Goal: Task Accomplishment & Management: Complete application form

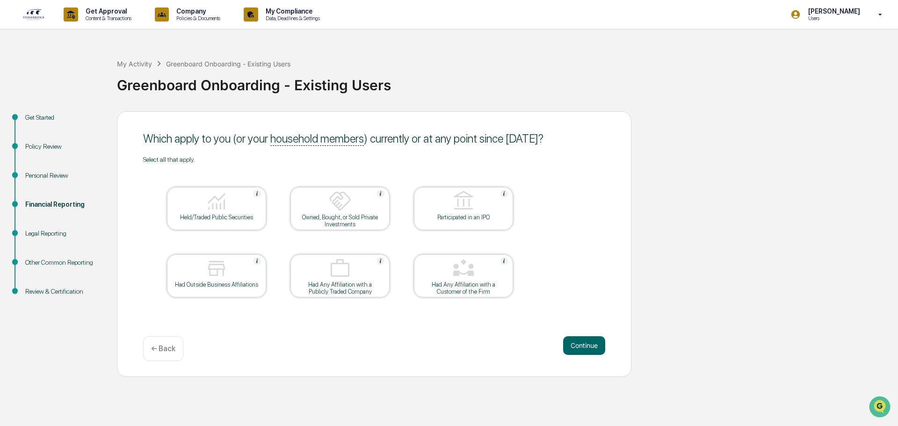
click at [27, 117] on div "Get Started" at bounding box center [63, 118] width 77 height 10
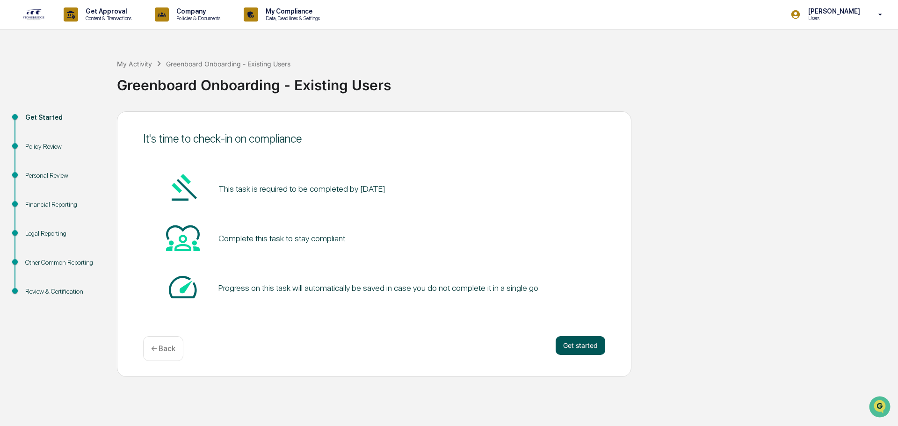
click at [580, 347] on button "Get started" at bounding box center [581, 345] width 50 height 19
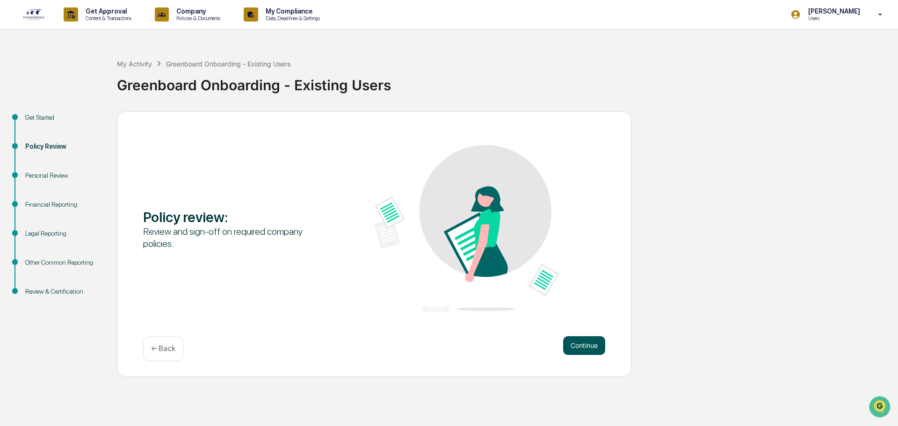
click at [579, 348] on button "Continue" at bounding box center [584, 345] width 42 height 19
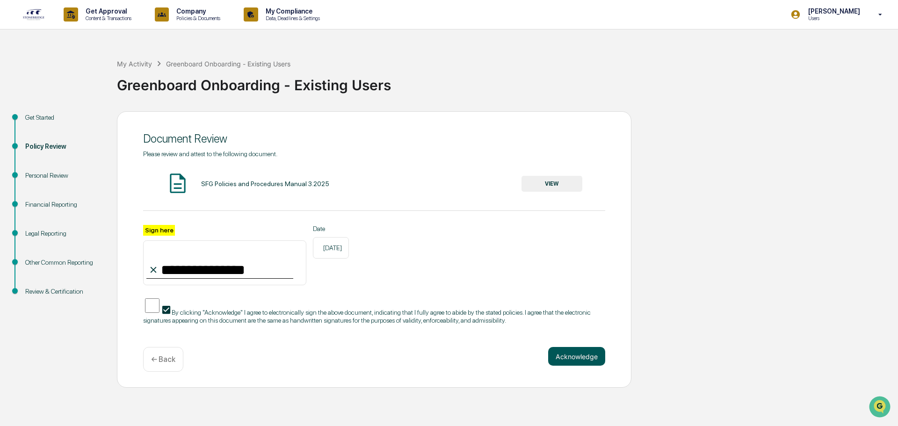
click at [578, 363] on button "Acknowledge" at bounding box center [576, 356] width 57 height 19
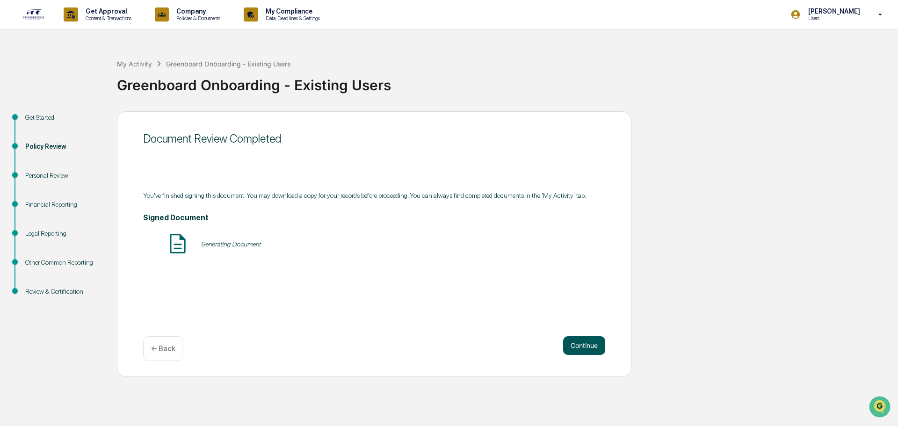
click at [585, 350] on button "Continue" at bounding box center [584, 345] width 42 height 19
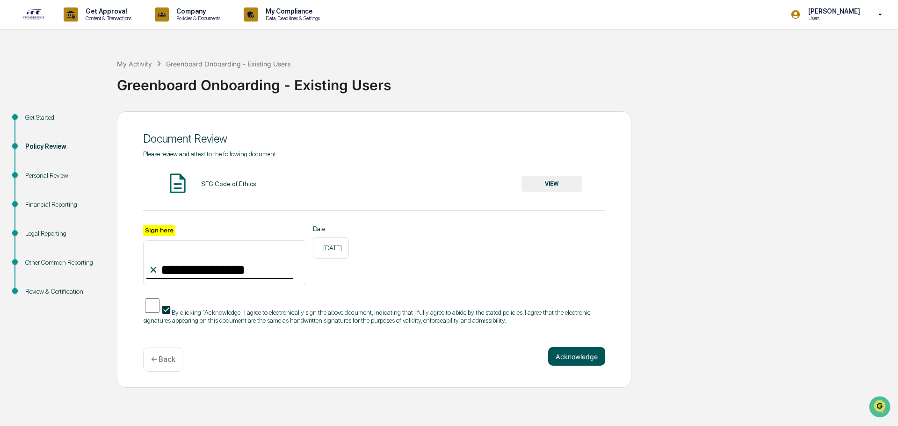
click at [572, 357] on button "Acknowledge" at bounding box center [576, 356] width 57 height 19
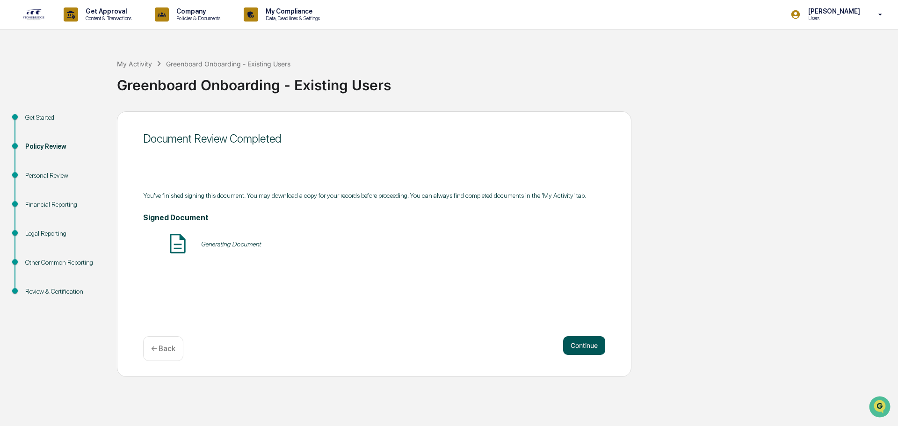
click at [582, 352] on button "Continue" at bounding box center [584, 345] width 42 height 19
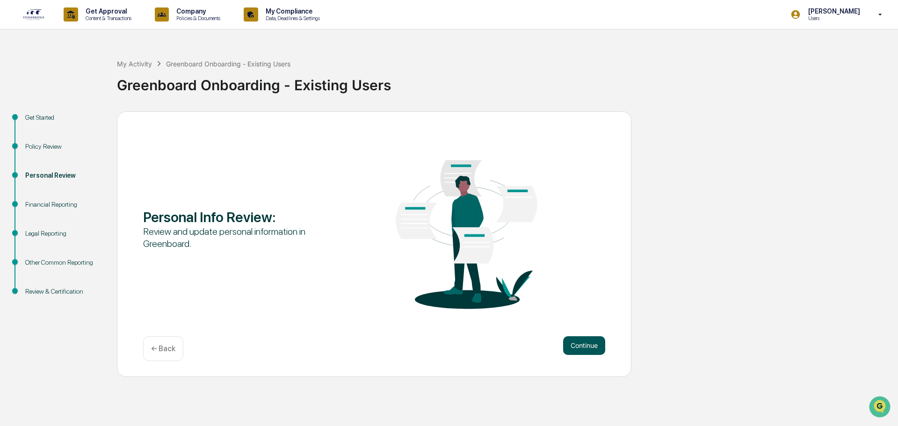
click at [582, 347] on button "Continue" at bounding box center [584, 345] width 42 height 19
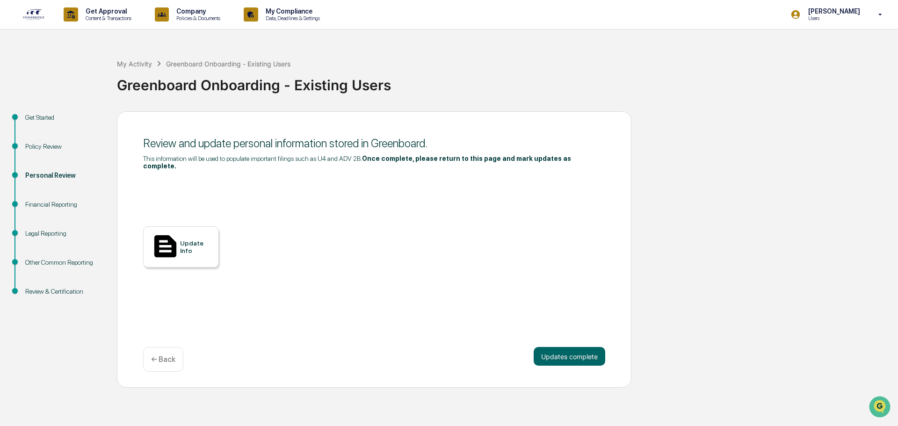
click at [192, 244] on div "Update Info" at bounding box center [195, 246] width 31 height 15
click at [565, 348] on button "Updates complete" at bounding box center [570, 356] width 72 height 19
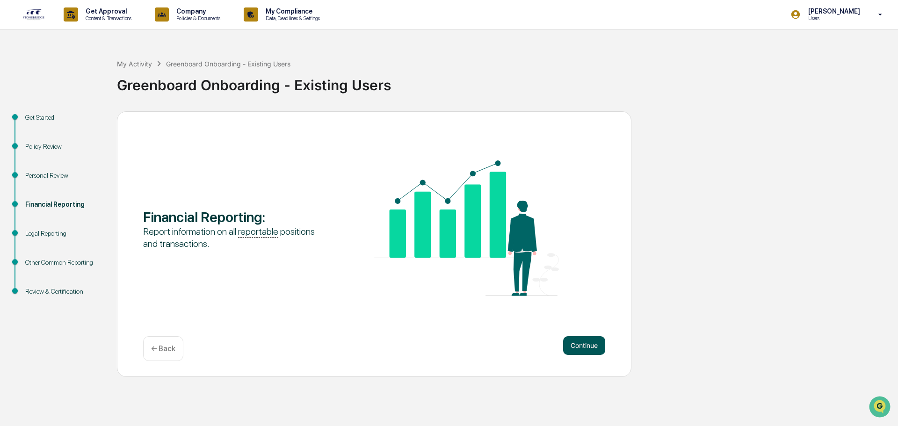
click at [574, 348] on button "Continue" at bounding box center [584, 345] width 42 height 19
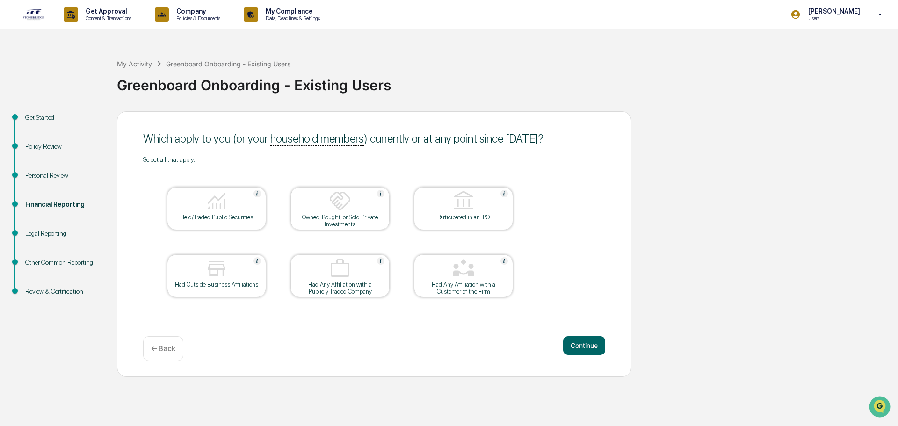
click at [212, 207] on img at bounding box center [216, 201] width 22 height 22
click at [587, 343] on button "Continue" at bounding box center [584, 345] width 42 height 19
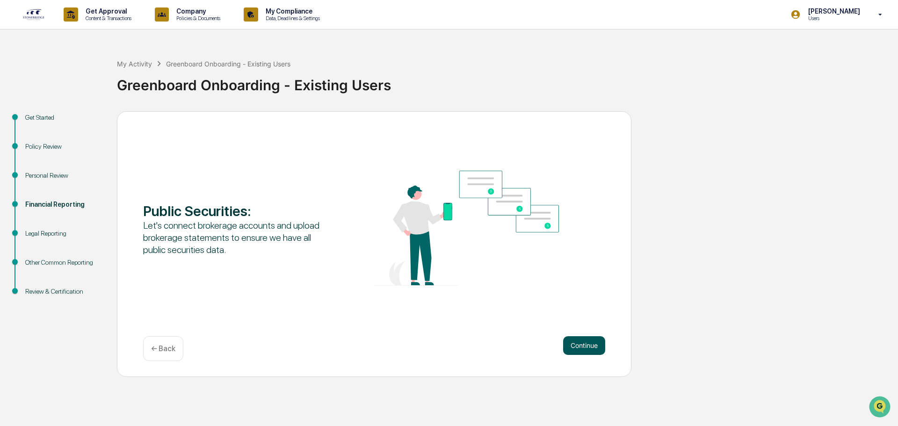
click at [581, 346] on button "Continue" at bounding box center [584, 345] width 42 height 19
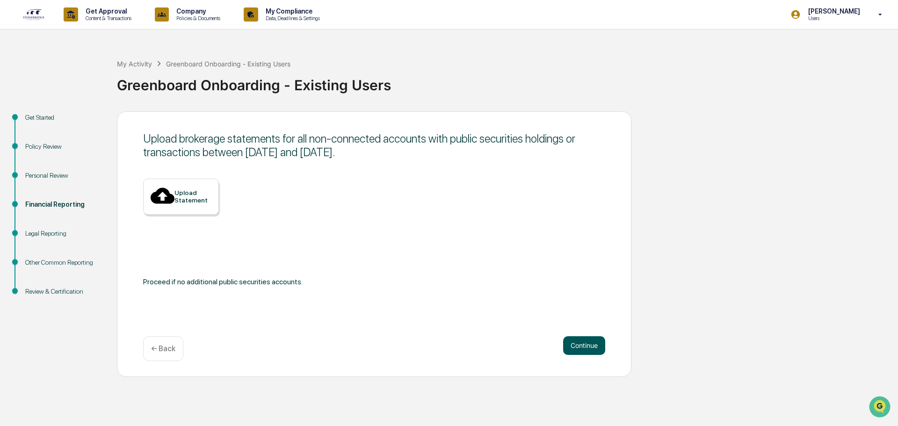
click at [584, 346] on button "Continue" at bounding box center [584, 345] width 42 height 19
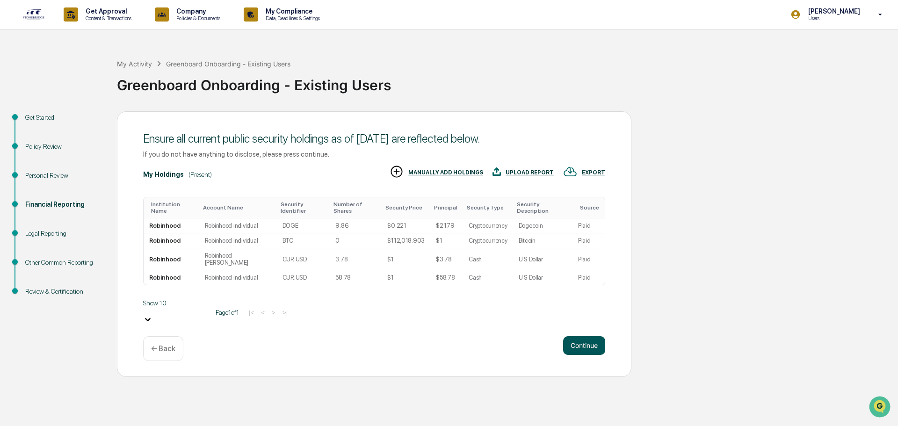
click at [591, 347] on button "Continue" at bounding box center [584, 345] width 42 height 19
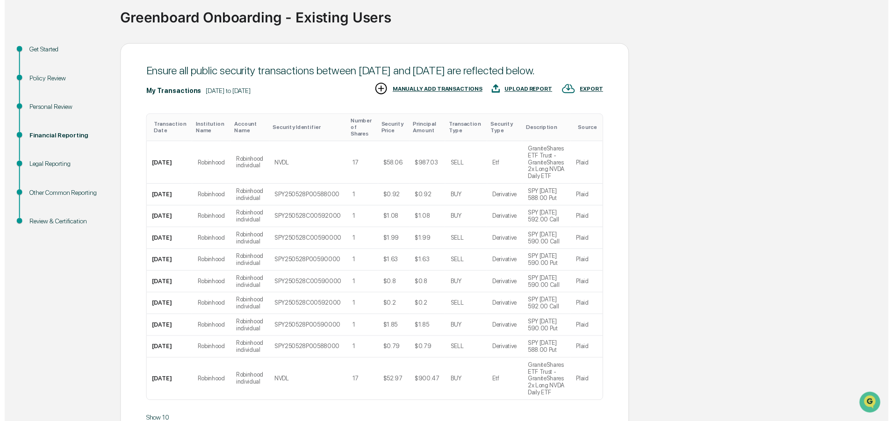
scroll to position [135, 0]
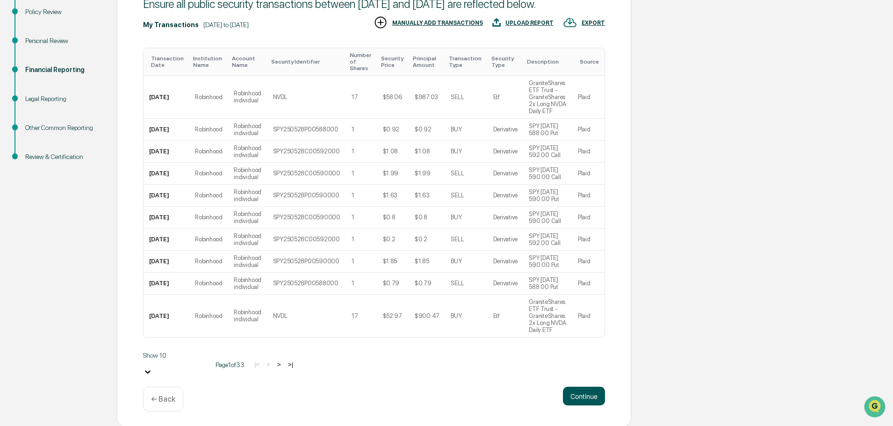
click at [584, 397] on button "Continue" at bounding box center [584, 396] width 42 height 19
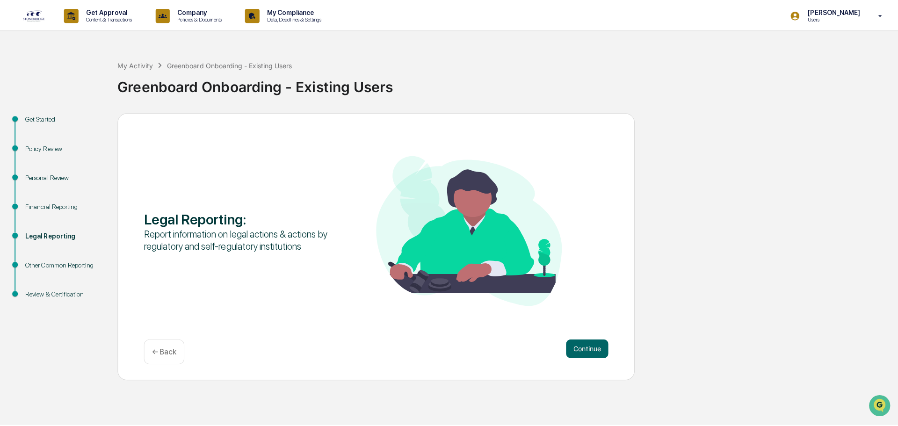
scroll to position [0, 0]
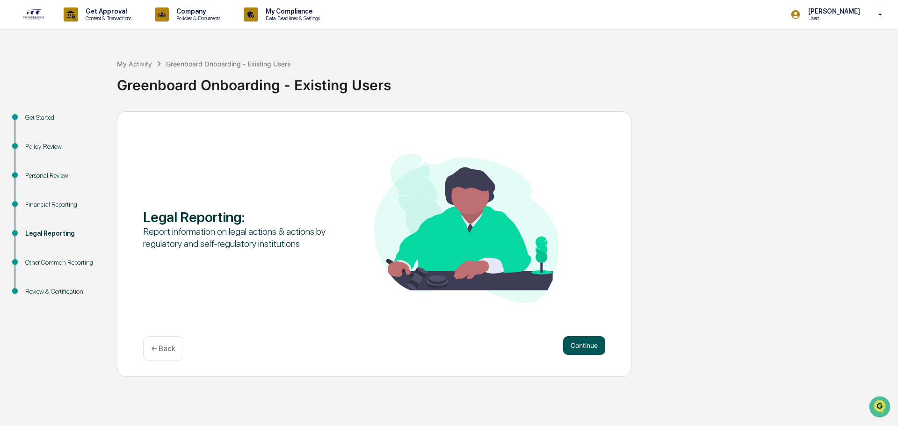
click at [586, 344] on button "Continue" at bounding box center [584, 345] width 42 height 19
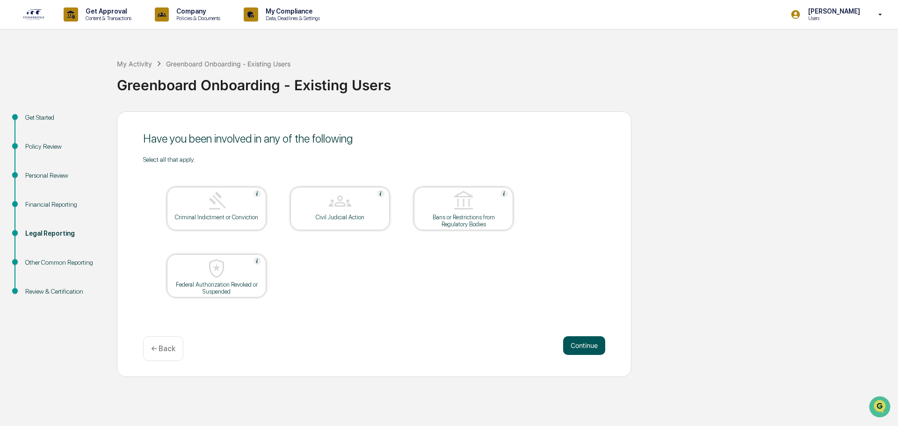
click at [586, 346] on button "Continue" at bounding box center [584, 345] width 42 height 19
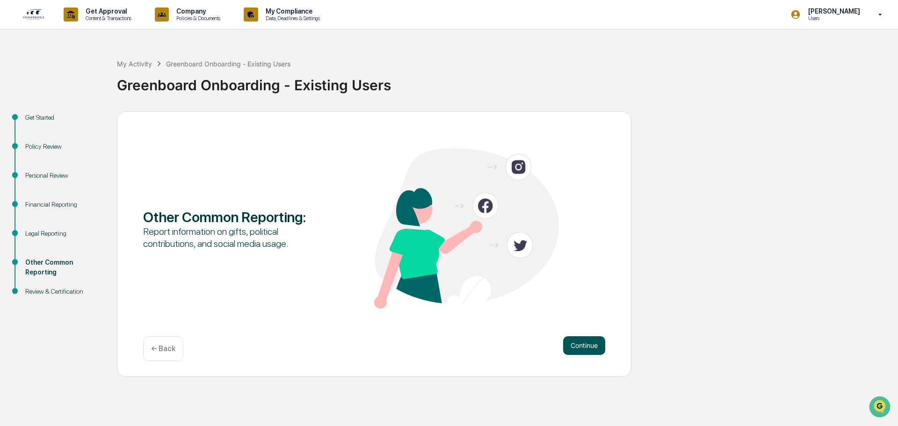
click at [585, 345] on button "Continue" at bounding box center [584, 345] width 42 height 19
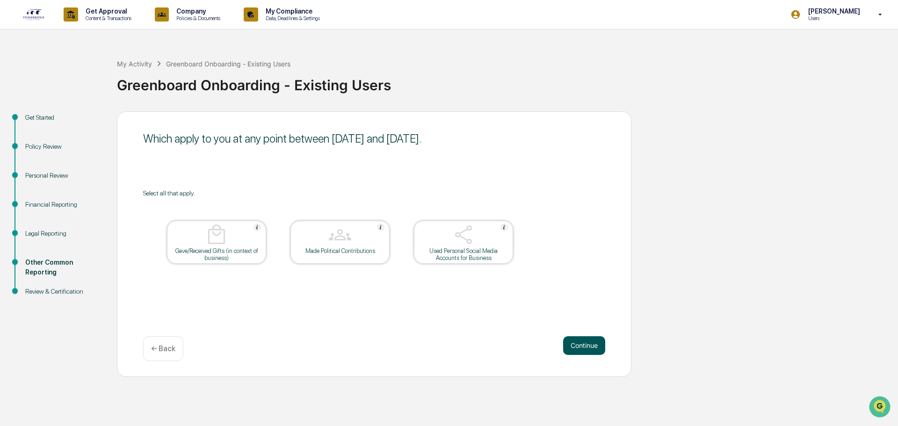
click at [598, 342] on button "Continue" at bounding box center [584, 345] width 42 height 19
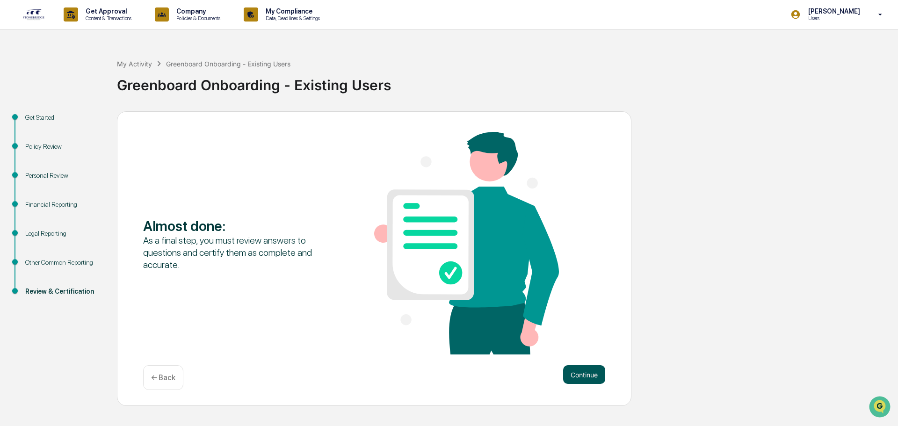
click at [593, 375] on button "Continue" at bounding box center [584, 374] width 42 height 19
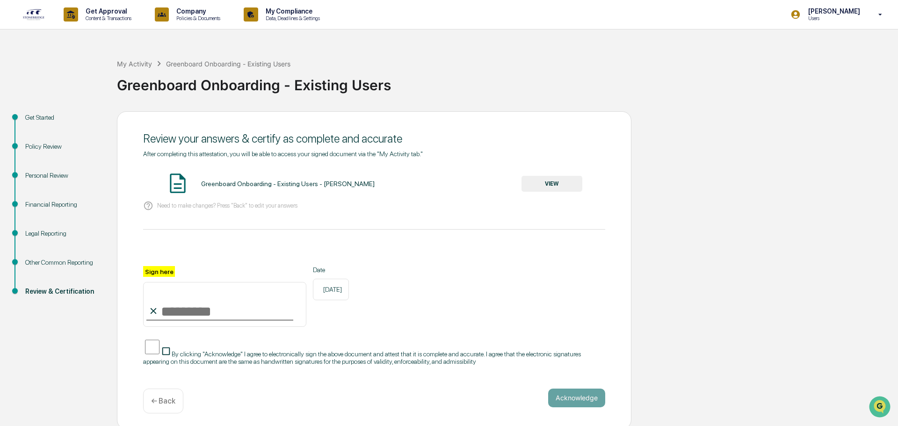
click at [173, 311] on input "Sign here" at bounding box center [224, 304] width 163 height 45
type input "**********"
click at [505, 372] on div "**********" at bounding box center [374, 265] width 462 height 230
click at [548, 185] on button "VIEW" at bounding box center [551, 184] width 61 height 16
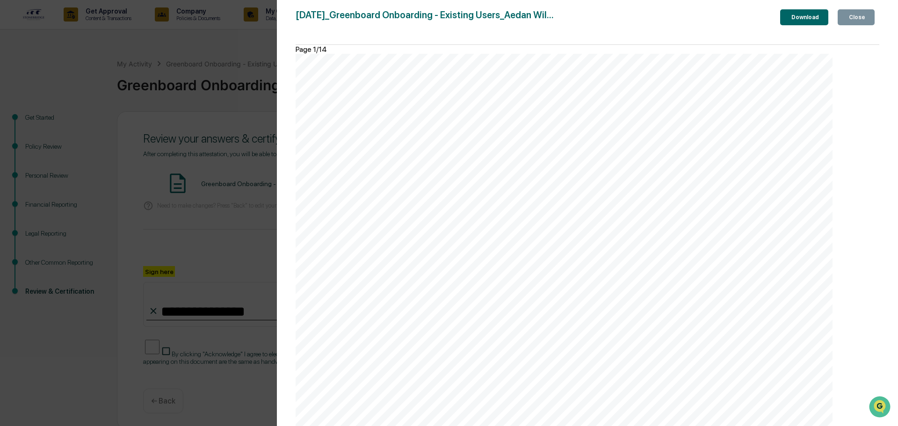
scroll to position [1450, 0]
click at [858, 18] on div "Close" at bounding box center [856, 17] width 18 height 7
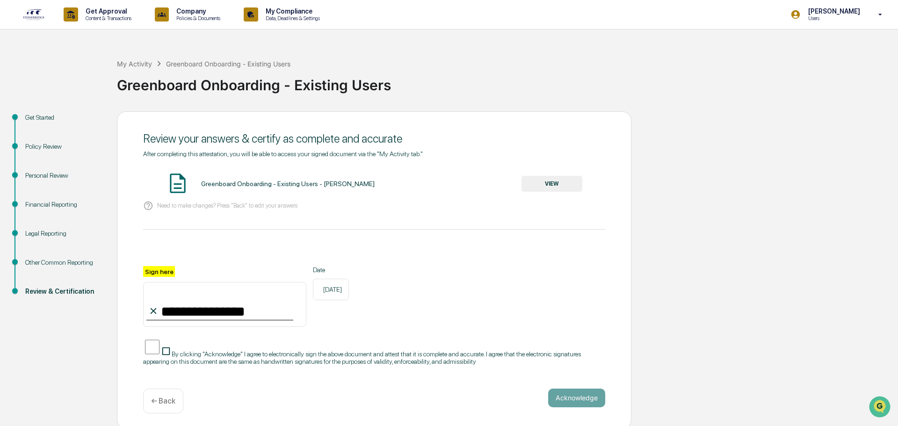
click at [543, 185] on button "VIEW" at bounding box center [551, 184] width 61 height 16
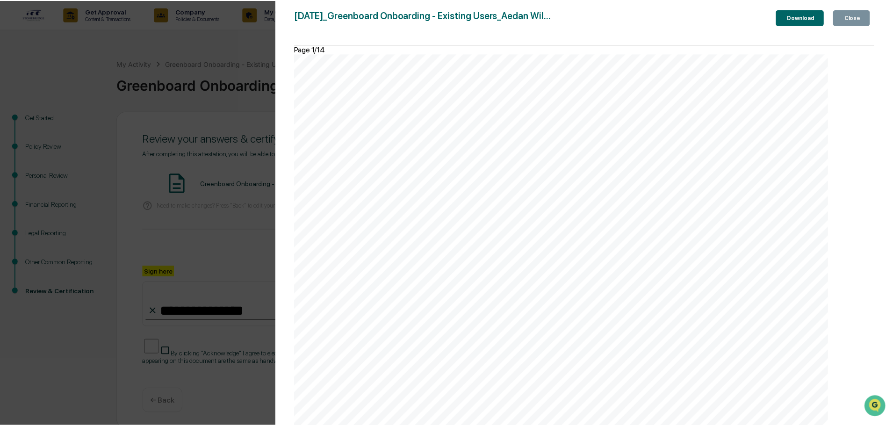
scroll to position [10671, 0]
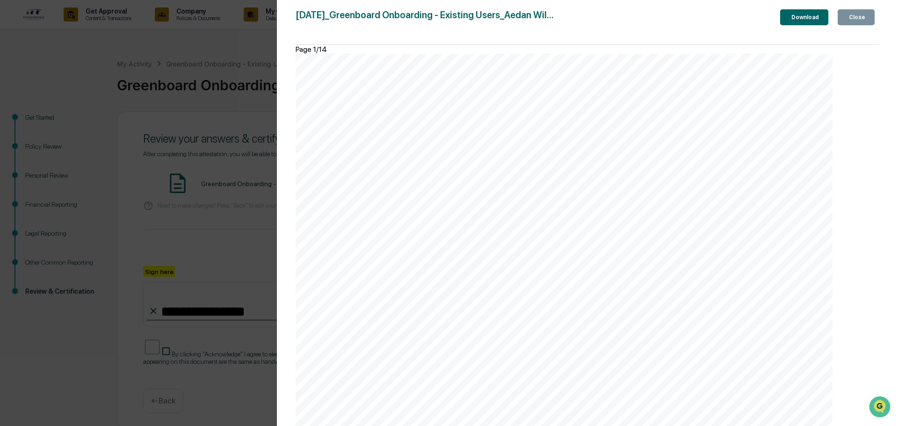
drag, startPoint x: 852, startPoint y: 16, endPoint x: 831, endPoint y: 34, distance: 27.6
click at [852, 17] on div "Close" at bounding box center [856, 17] width 18 height 7
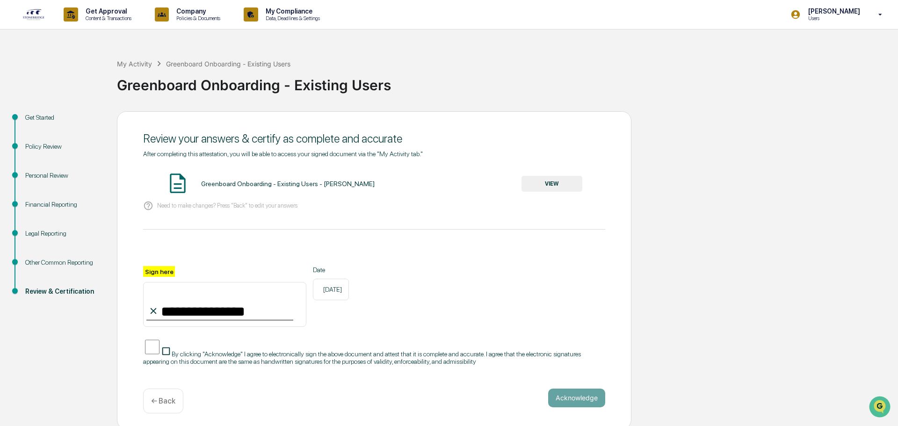
click at [157, 273] on label "Sign here" at bounding box center [159, 271] width 32 height 11
click at [157, 282] on input "**********" at bounding box center [224, 304] width 163 height 45
click at [569, 393] on button "Acknowledge" at bounding box center [576, 398] width 57 height 19
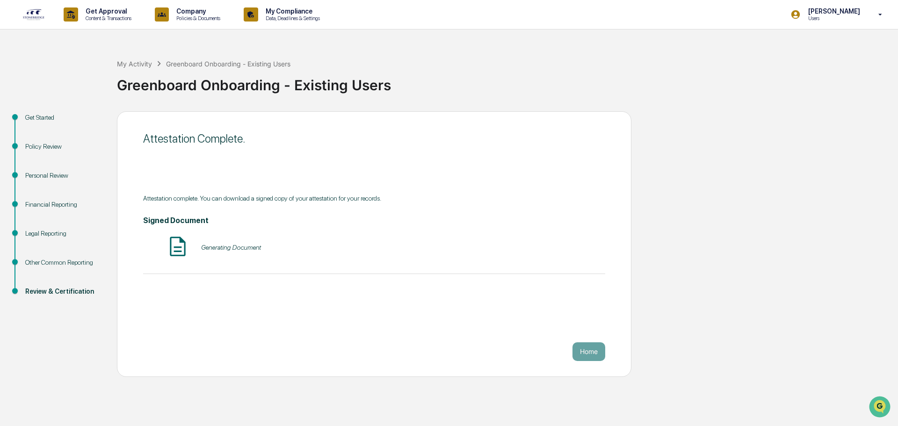
click at [174, 248] on img at bounding box center [177, 246] width 23 height 23
click at [587, 354] on button "Home" at bounding box center [588, 351] width 33 height 19
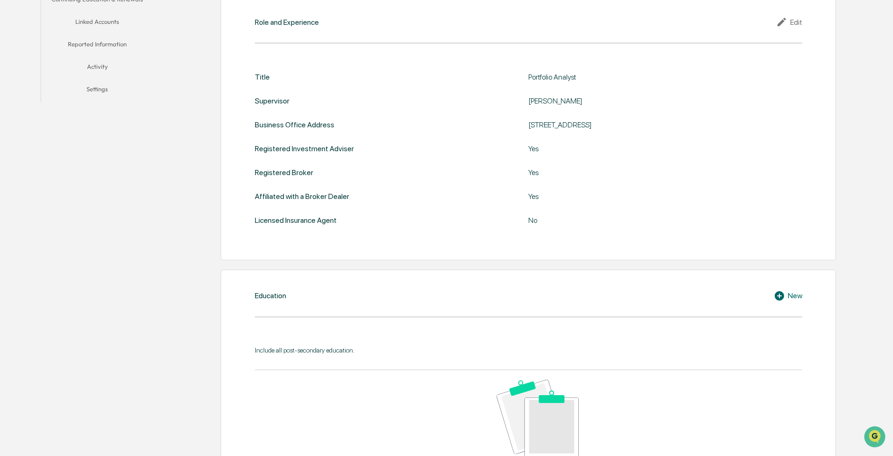
scroll to position [21, 0]
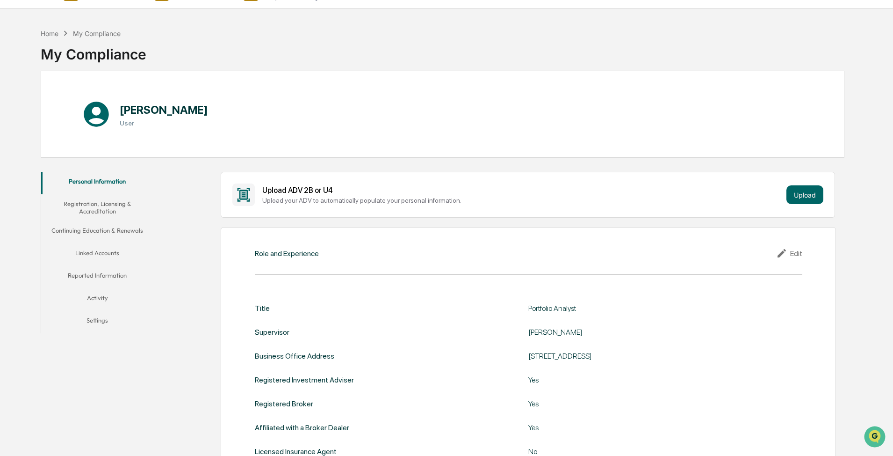
click at [73, 191] on button "Registration, Licensing & Accreditation" at bounding box center [97, 207] width 112 height 27
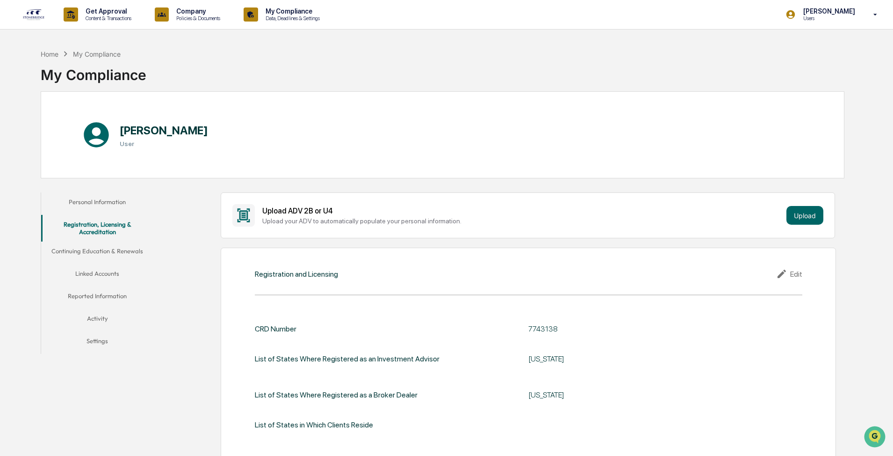
click at [101, 191] on button "Continuing Education & Renewals" at bounding box center [97, 252] width 112 height 22
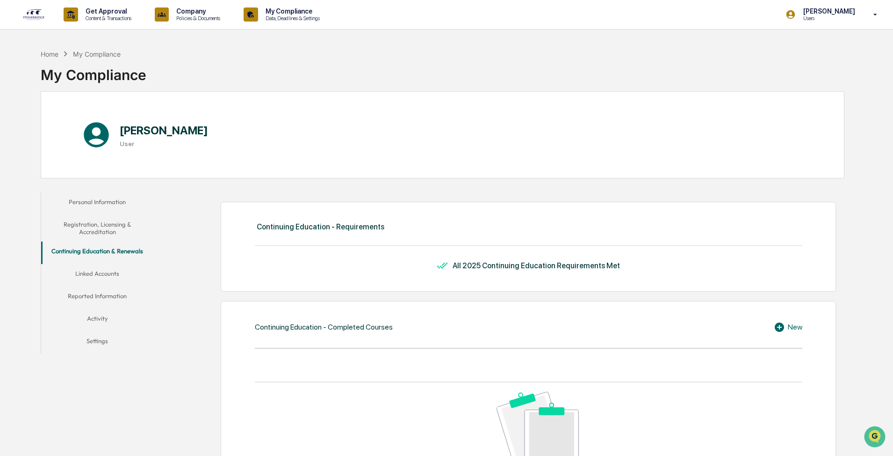
click at [84, 191] on button "Linked Accounts" at bounding box center [97, 275] width 112 height 22
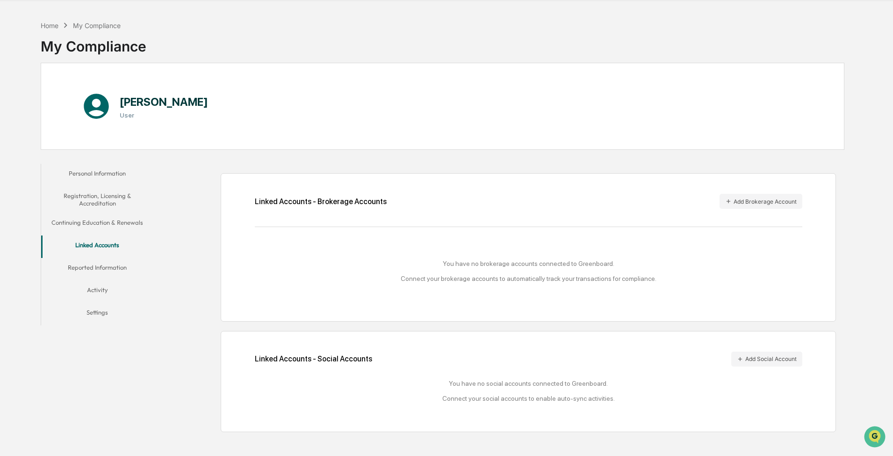
scroll to position [44, 0]
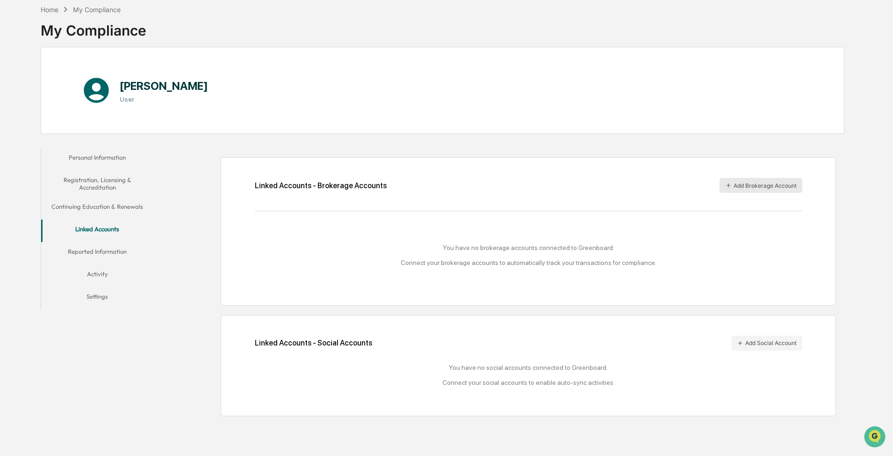
click at [357, 182] on button "Add Brokerage Account" at bounding box center [761, 185] width 83 height 15
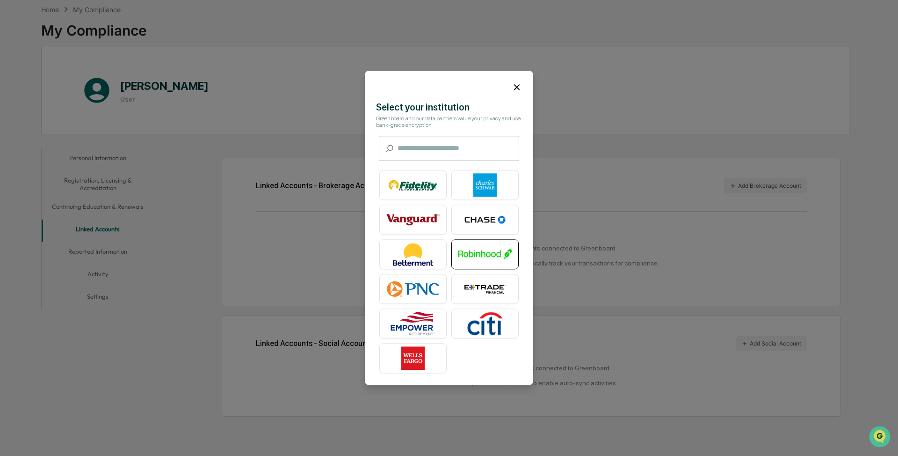
click at [357, 191] on img at bounding box center [484, 254] width 53 height 23
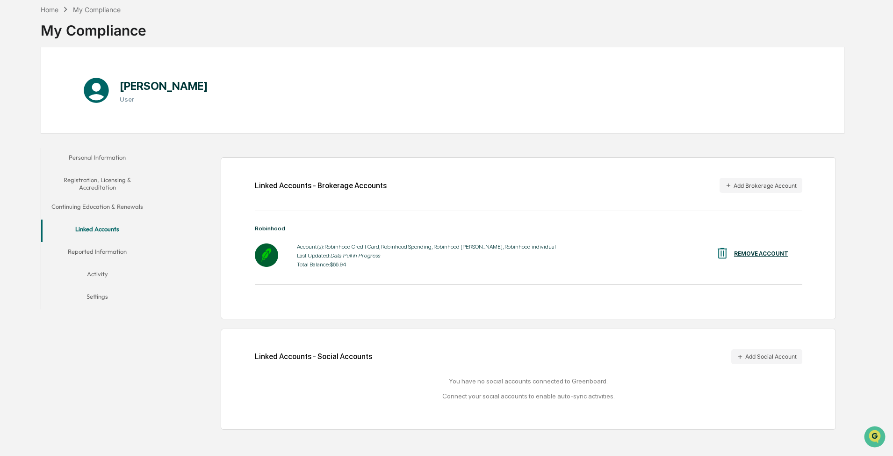
click at [107, 191] on button "Reported Information" at bounding box center [97, 253] width 112 height 22
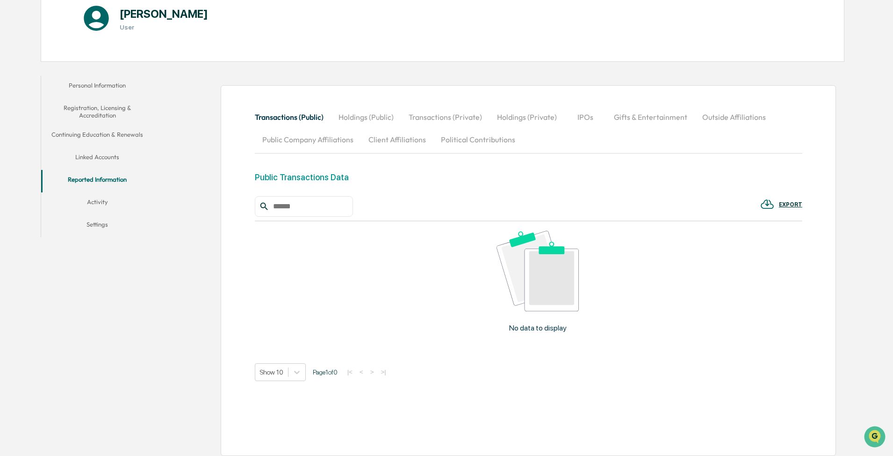
scroll to position [121, 0]
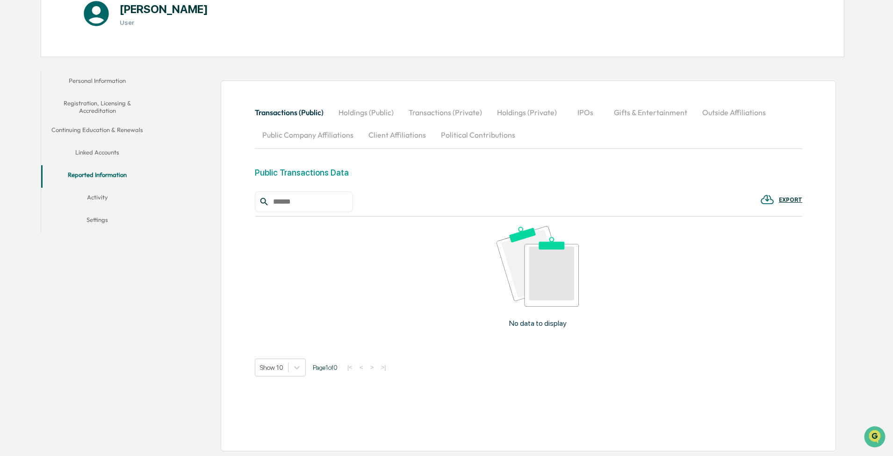
click at [93, 191] on button "Activity" at bounding box center [97, 199] width 112 height 22
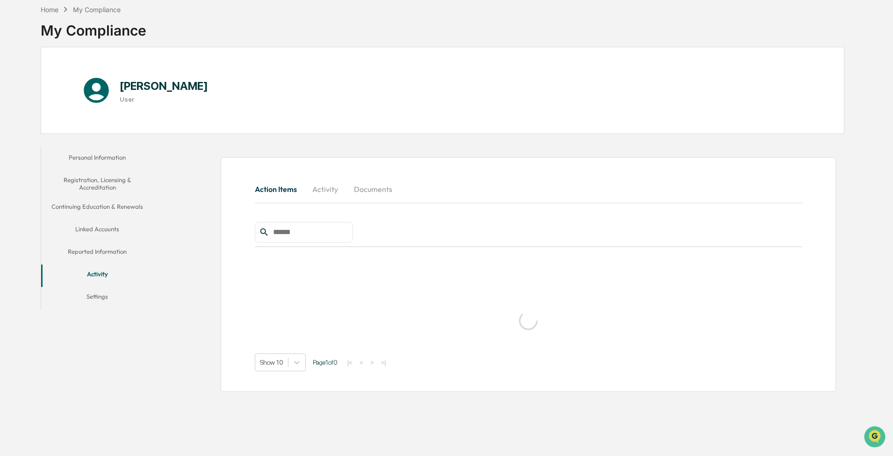
scroll to position [44, 0]
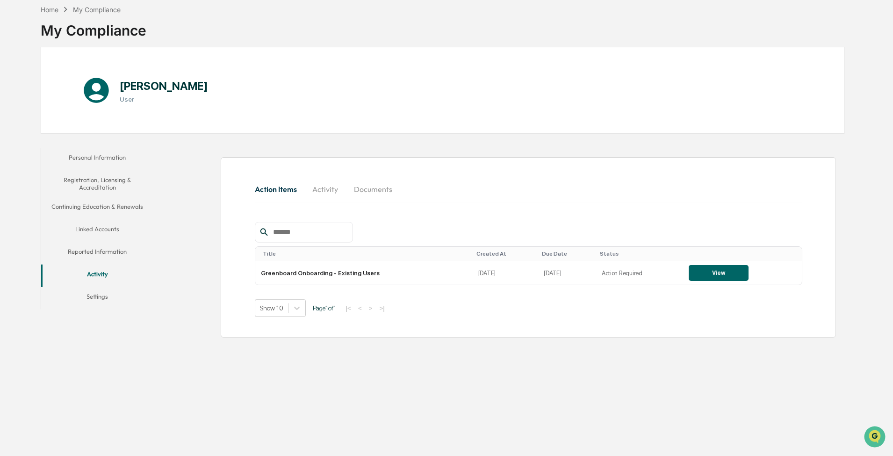
click at [98, 191] on button "Settings" at bounding box center [97, 298] width 112 height 22
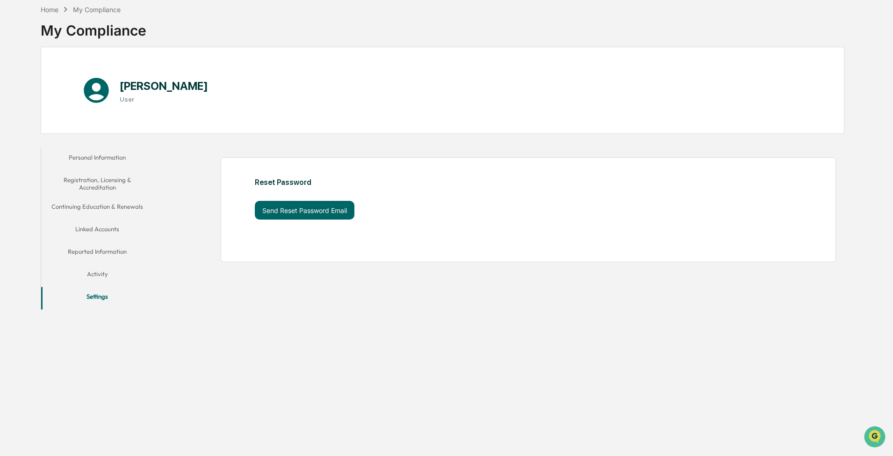
click at [103, 191] on button "Activity" at bounding box center [97, 275] width 112 height 22
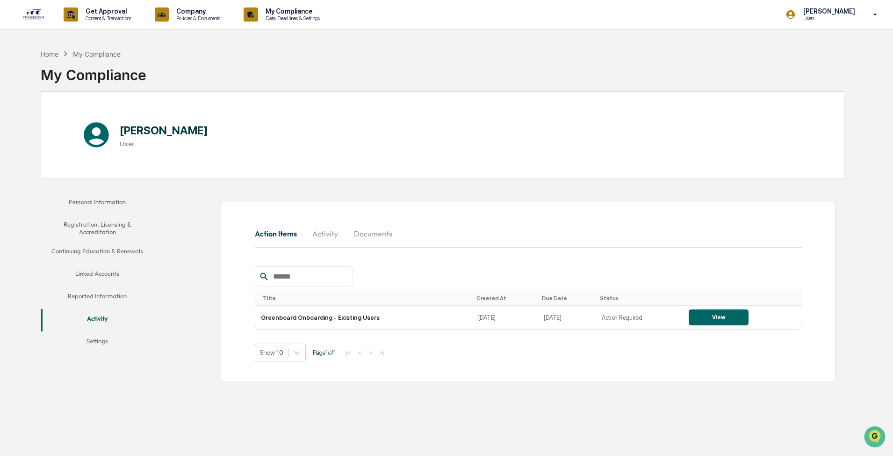
click at [93, 191] on button "Reported Information" at bounding box center [97, 297] width 112 height 22
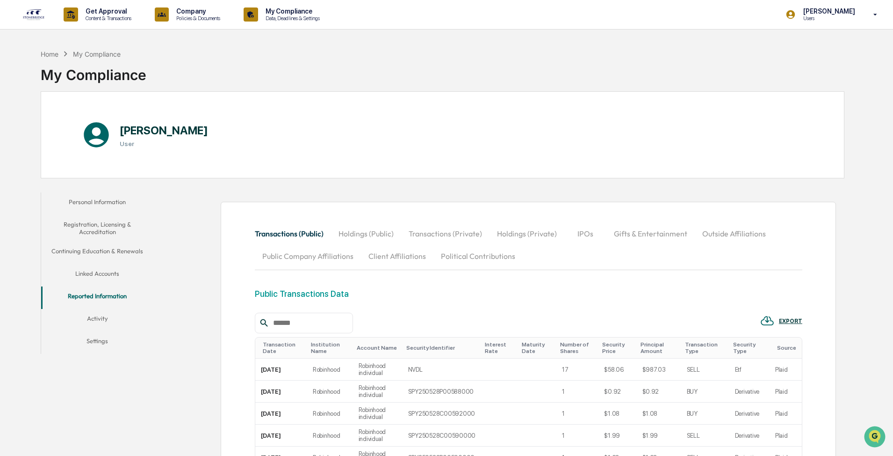
click at [95, 191] on button "Linked Accounts" at bounding box center [97, 275] width 112 height 22
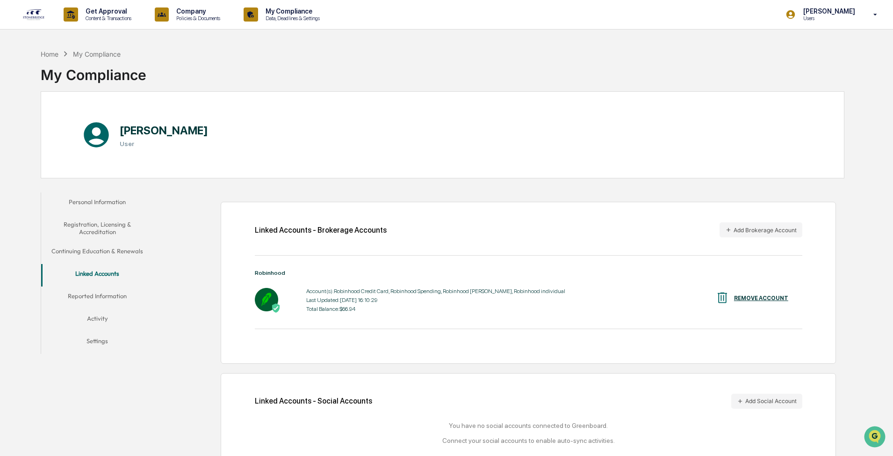
click at [97, 191] on button "Personal Information" at bounding box center [97, 203] width 112 height 22
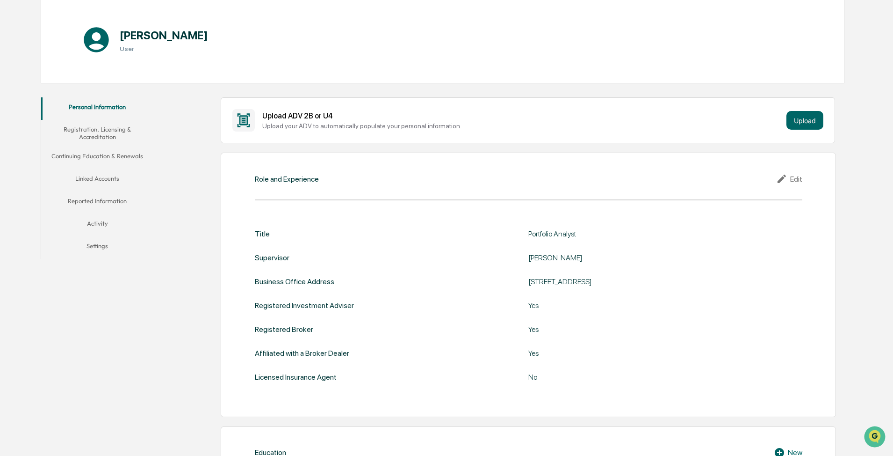
scroll to position [94, 0]
click at [96, 161] on button "Continuing Education & Renewals" at bounding box center [97, 159] width 112 height 22
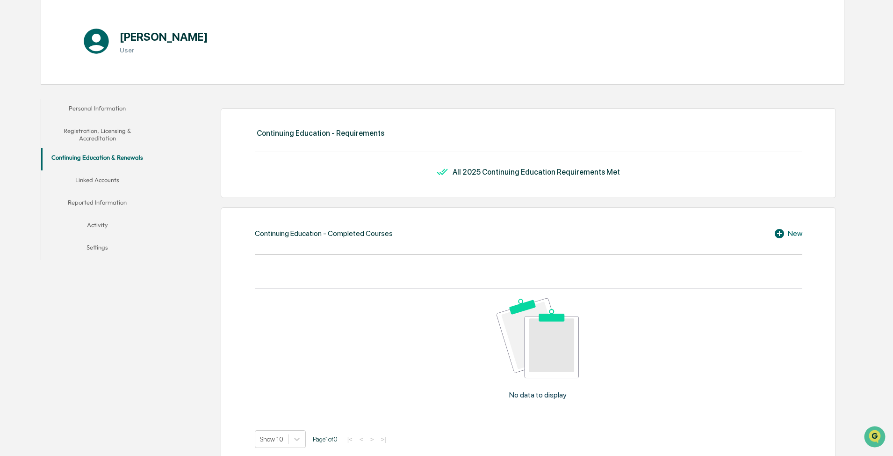
click at [112, 130] on button "Registration, Licensing & Accreditation" at bounding box center [97, 134] width 112 height 27
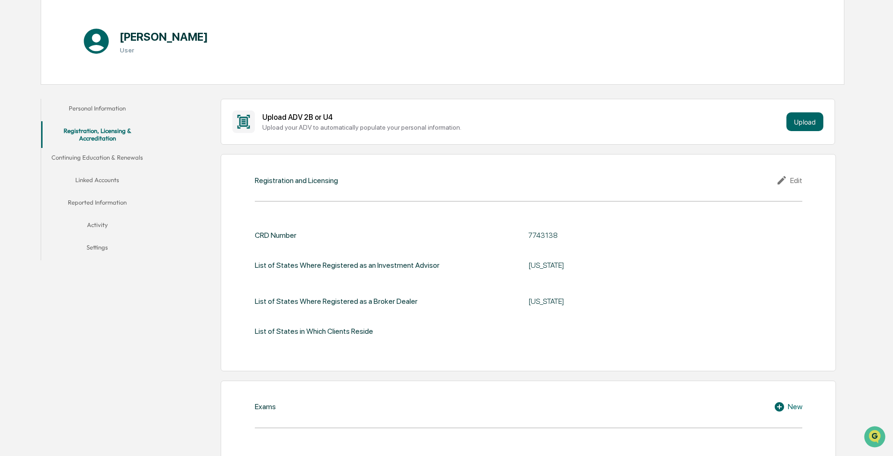
click at [84, 191] on button "Reported Information" at bounding box center [97, 204] width 112 height 22
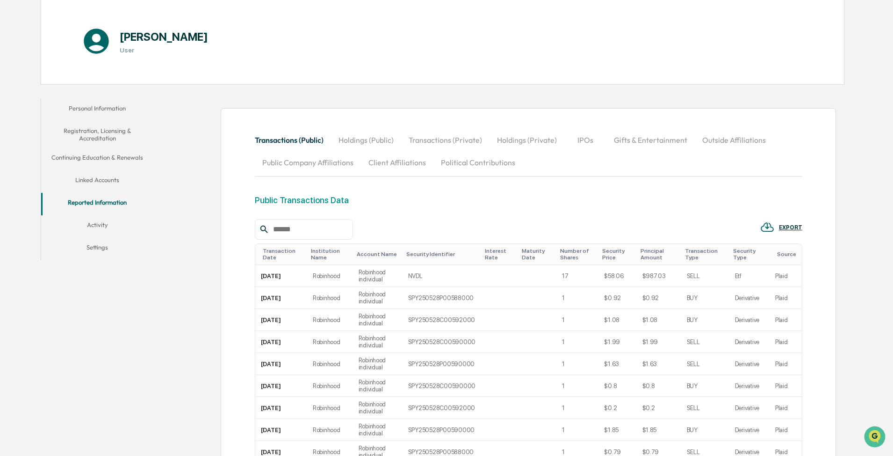
click at [97, 179] on button "Linked Accounts" at bounding box center [97, 181] width 112 height 22
